Goal: Transaction & Acquisition: Purchase product/service

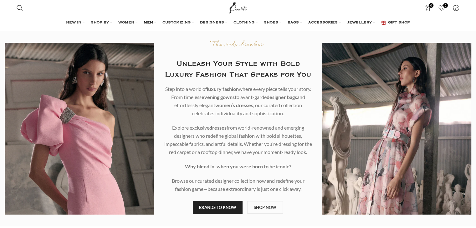
click at [151, 21] on span "MEN" at bounding box center [148, 22] width 9 height 5
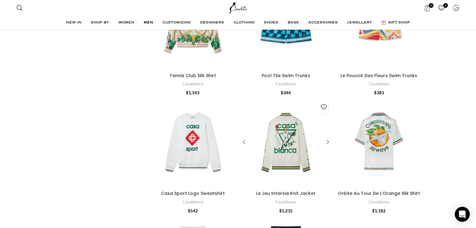
scroll to position [406, 0]
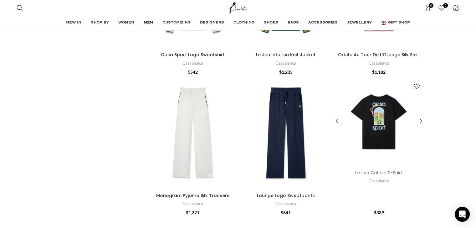
click at [387, 172] on link "Le Jeu Colore T-Shirt" at bounding box center [379, 173] width 48 height 6
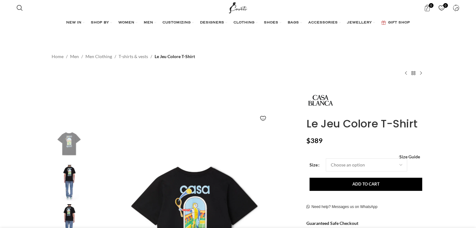
click at [384, 184] on button "Add to cart" at bounding box center [365, 184] width 113 height 13
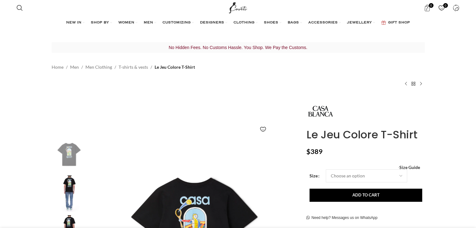
click at [357, 183] on form "Size Choose an option 4UK 6UK 8 UK 10 UK 12 UK 14 UK Clear - Le Jeu Colore T-Sh…" at bounding box center [365, 185] width 113 height 33
click at [353, 176] on select "Choose an option 4UK 6UK 8 UK 10 UK 12 UK 14 UK" at bounding box center [365, 175] width 81 height 13
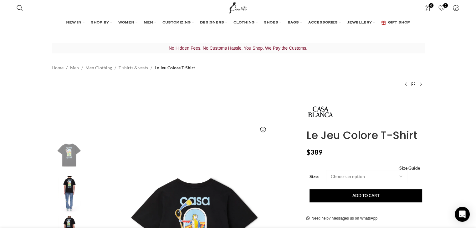
click at [325, 170] on select "Choose an option 4UK 6UK 8 UK 10 UK 12 UK 14 UK" at bounding box center [365, 176] width 81 height 13
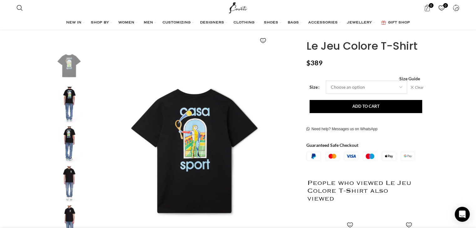
scroll to position [90, 0]
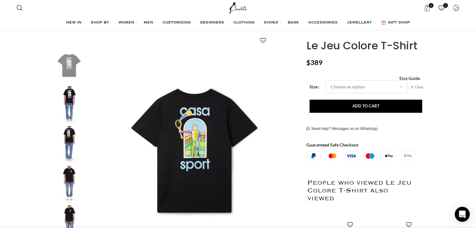
click at [363, 83] on select "Choose an option 4UK 6UK 8 UK 10 UK 12 UK 14 UK" at bounding box center [365, 86] width 81 height 13
click at [325, 80] on select "Choose an option 4UK 6UK 8 UK 10 UK 12 UK 14 UK" at bounding box center [365, 86] width 81 height 13
select select "8-uk"
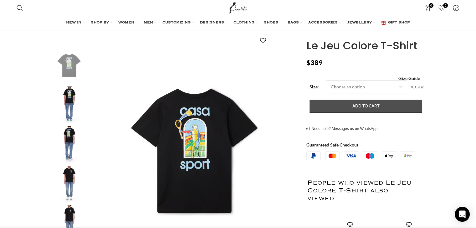
click at [348, 110] on button "Add to cart" at bounding box center [365, 106] width 113 height 13
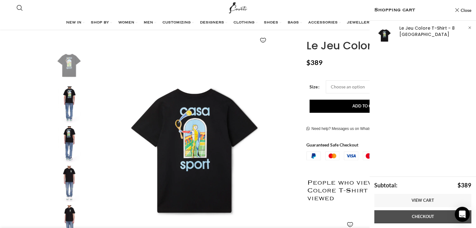
click at [434, 215] on link "Checkout" at bounding box center [422, 216] width 97 height 13
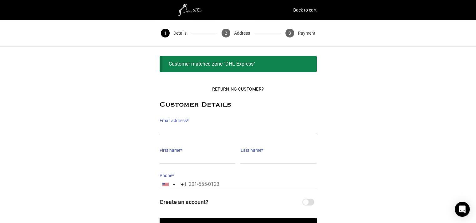
click at [207, 126] on input "Email address *" at bounding box center [237, 129] width 157 height 9
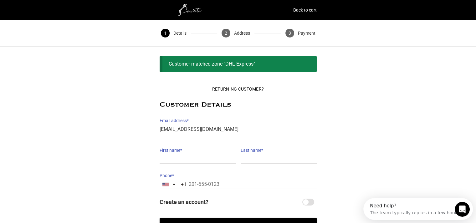
type input "carlas44@gmail.com"
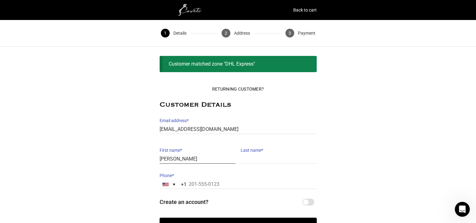
type input "carla"
type input "smit"
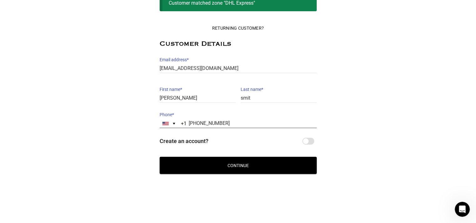
type input "315-665-2980"
click at [273, 159] on button "Continue" at bounding box center [237, 165] width 157 height 17
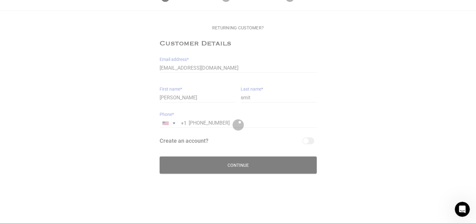
scroll to position [35, 0]
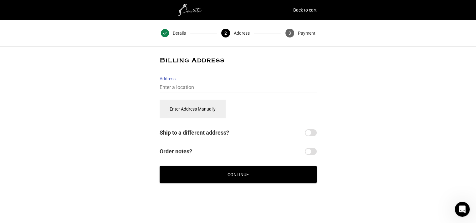
click at [205, 88] on input "Address" at bounding box center [237, 87] width 157 height 9
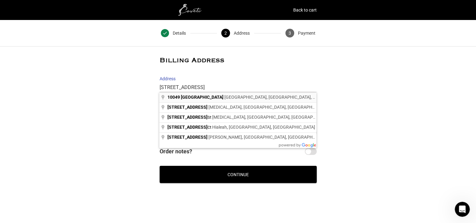
type input "10049 Northwest 89th Avenue, Medley, FL, USA"
select select "US"
type input "[STREET_ADDRESS]"
type input "Medley"
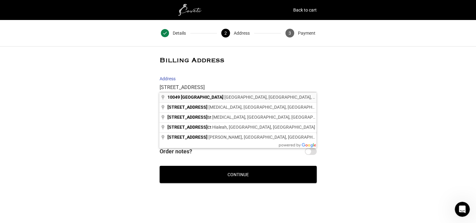
type input "33178"
select select "FL"
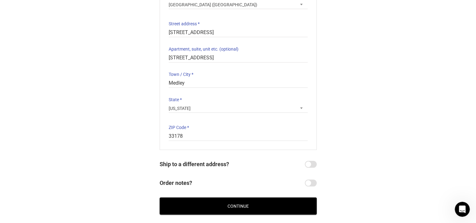
scroll to position [125, 0]
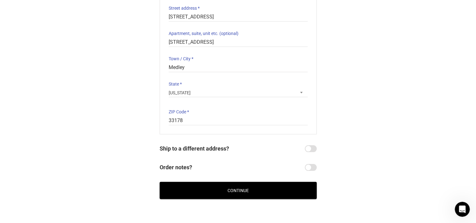
click at [258, 184] on button "Continue" at bounding box center [237, 190] width 157 height 17
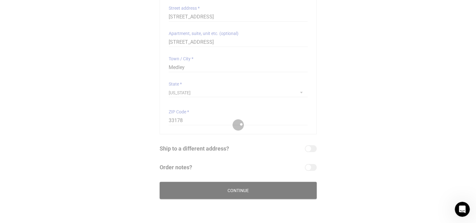
scroll to position [0, 0]
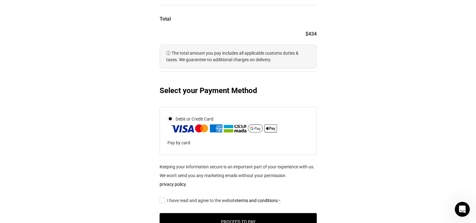
scroll to position [303, 0]
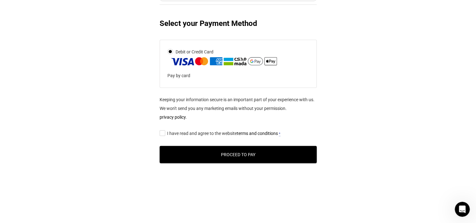
click at [183, 151] on button "Proceed to Pay" at bounding box center [237, 154] width 157 height 17
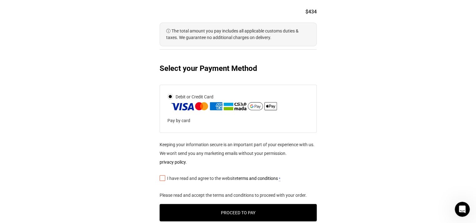
scroll to position [306, 0]
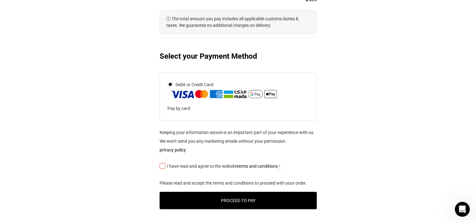
click at [164, 166] on input "I have read and agree to the website terms and conditions *" at bounding box center [161, 166] width 4 height 0
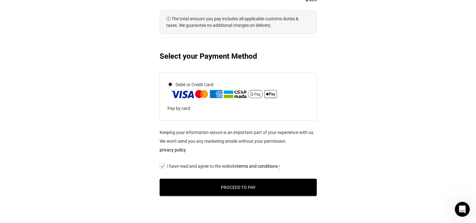
click at [183, 189] on button "Proceed to Pay" at bounding box center [237, 187] width 157 height 17
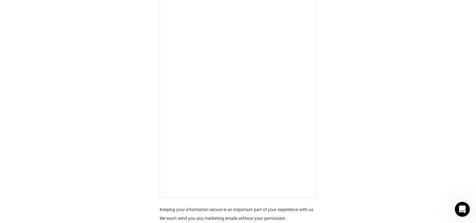
scroll to position [431, 0]
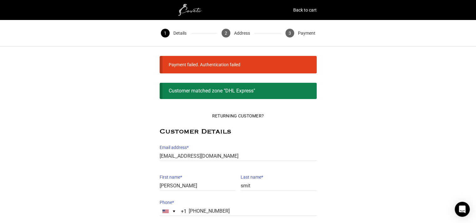
click at [108, 141] on div "Returning Customer? Customer Details Email address * [EMAIL_ADDRESS][DOMAIN_NAM…" at bounding box center [238, 185] width 476 height 153
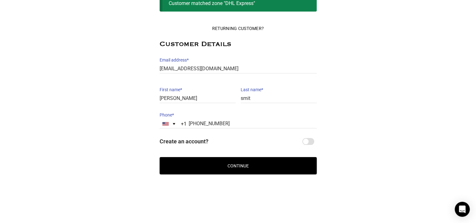
click at [230, 169] on button "Continue" at bounding box center [237, 165] width 157 height 17
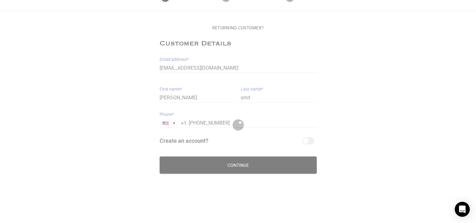
scroll to position [35, 0]
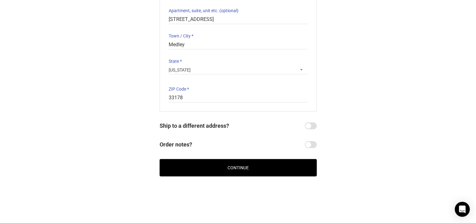
scroll to position [150, 0]
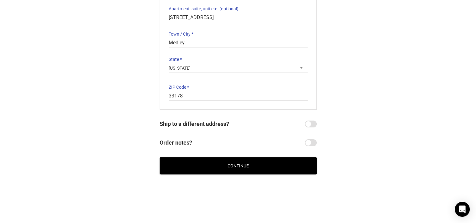
click at [249, 167] on button "Continue" at bounding box center [237, 165] width 157 height 17
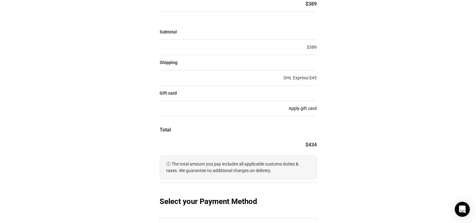
scroll to position [281, 0]
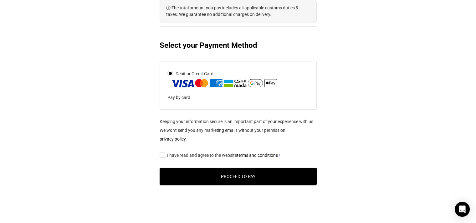
drag, startPoint x: 164, startPoint y: 152, endPoint x: 165, endPoint y: 159, distance: 6.4
click at [164, 155] on input "I have read and agree to the website terms and conditions *" at bounding box center [161, 155] width 4 height 0
click at [171, 168] on button "Proceed to Pay" at bounding box center [237, 176] width 157 height 17
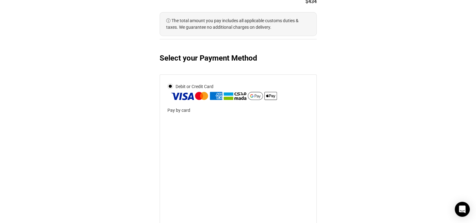
scroll to position [250, 0]
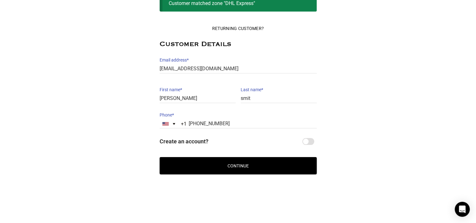
click at [224, 161] on button "Continue" at bounding box center [237, 165] width 157 height 17
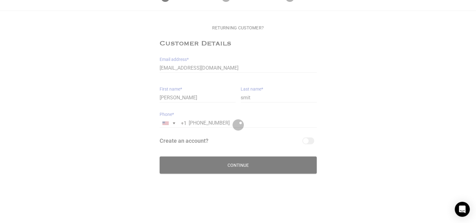
scroll to position [35, 0]
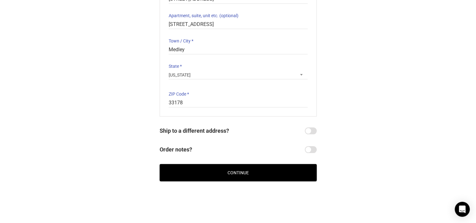
scroll to position [150, 0]
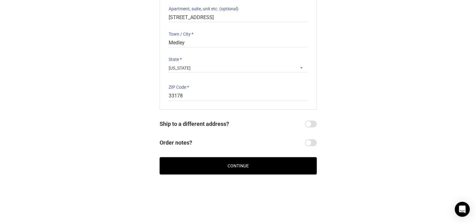
click at [209, 163] on button "Continue" at bounding box center [237, 165] width 157 height 17
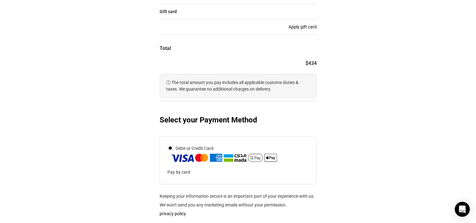
scroll to position [303, 0]
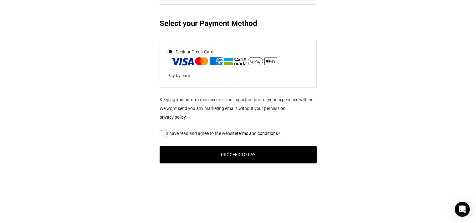
click at [166, 130] on label "I have read and agree to the website terms and conditions *" at bounding box center [237, 133] width 157 height 9
click at [162, 133] on input "I have read and agree to the website terms and conditions *" at bounding box center [161, 133] width 4 height 0
click at [165, 144] on div "Keeping your information secure is an important part of your experience with us…" at bounding box center [237, 133] width 157 height 77
click at [174, 149] on button "Proceed to Pay" at bounding box center [237, 154] width 157 height 17
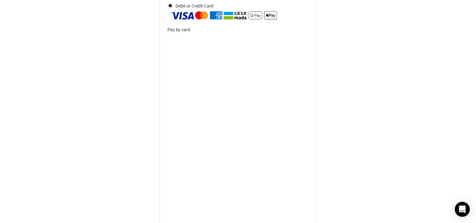
scroll to position [366, 0]
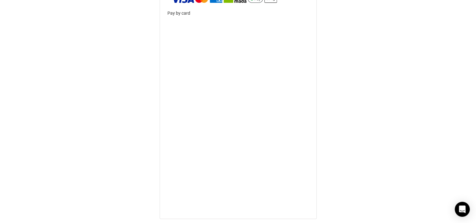
drag, startPoint x: 272, startPoint y: 113, endPoint x: 456, endPoint y: 112, distance: 183.5
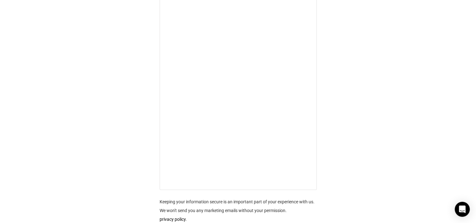
scroll to position [397, 0]
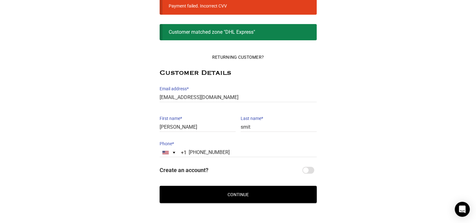
scroll to position [56, 0]
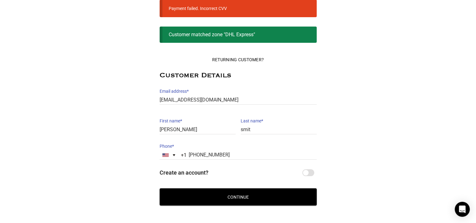
click at [281, 201] on button "Continue" at bounding box center [237, 197] width 157 height 17
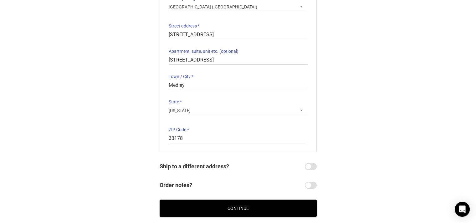
scroll to position [150, 0]
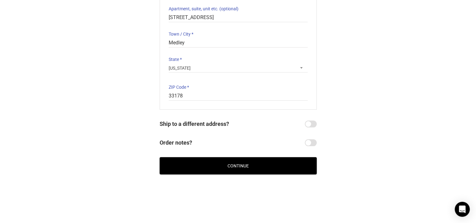
click at [235, 165] on button "Continue" at bounding box center [237, 165] width 157 height 17
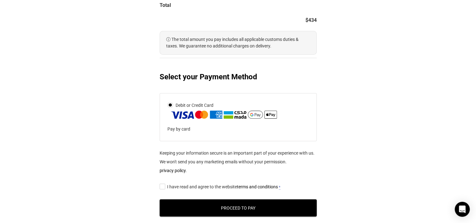
scroll to position [250, 0]
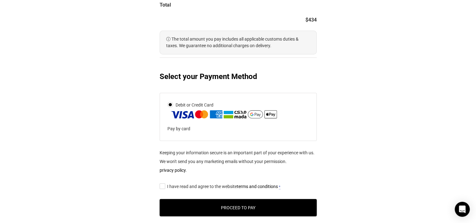
click at [158, 185] on section "Enter Coupon If you have a coupon code, please apply it below. Apply coupon You…" at bounding box center [238, 18] width 172 height 414
click at [164, 186] on input "I have read and agree to the website terms and conditions *" at bounding box center [161, 186] width 4 height 0
click at [180, 204] on button "Proceed to Pay" at bounding box center [237, 207] width 157 height 17
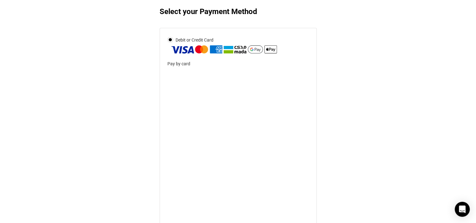
scroll to position [344, 0]
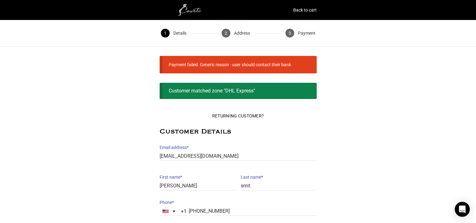
click at [272, 65] on li "Payment failed. Generic reason - user should contact their bank" at bounding box center [230, 64] width 122 height 9
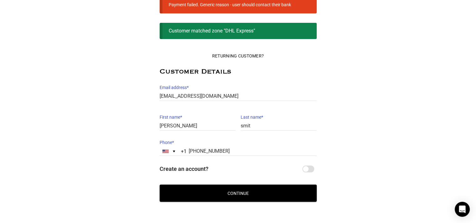
scroll to position [88, 0]
